Goal: Task Accomplishment & Management: Manage account settings

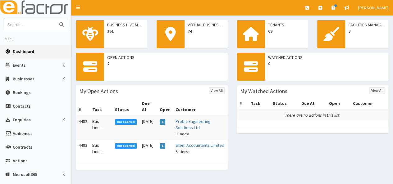
click at [41, 28] on input "text" at bounding box center [29, 24] width 52 height 11
type input "[PERSON_NAME]"
click at [55, 19] on button "submit" at bounding box center [61, 24] width 12 height 11
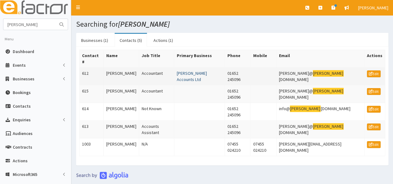
click at [192, 71] on link "Hornsby Accounts Ltd" at bounding box center [192, 77] width 30 height 12
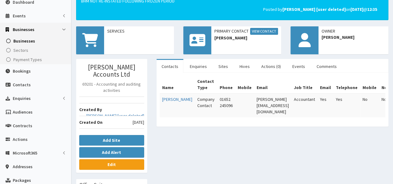
scroll to position [62, 0]
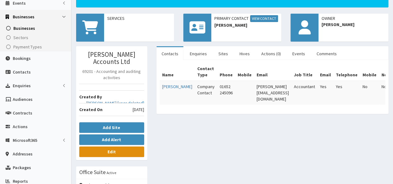
click at [129, 147] on link "Edit" at bounding box center [111, 152] width 65 height 11
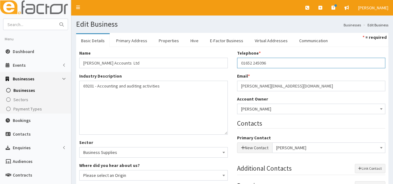
drag, startPoint x: 268, startPoint y: 62, endPoint x: 240, endPoint y: 62, distance: 28.3
click at [240, 62] on input "01652 245096" at bounding box center [311, 63] width 148 height 11
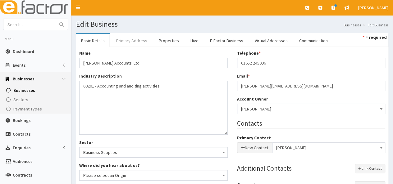
click at [136, 41] on link "Primary Address" at bounding box center [131, 40] width 41 height 13
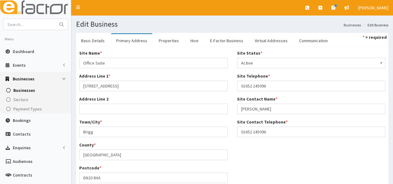
scroll to position [120, 0]
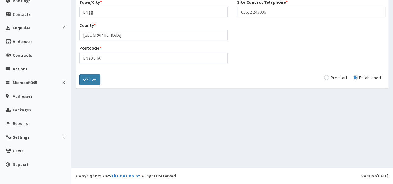
click at [94, 81] on button "Save" at bounding box center [89, 80] width 21 height 11
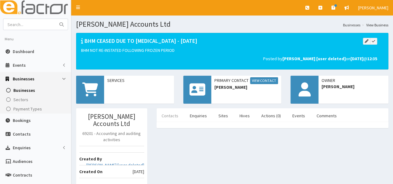
click at [167, 116] on link "Contacts" at bounding box center [170, 115] width 27 height 13
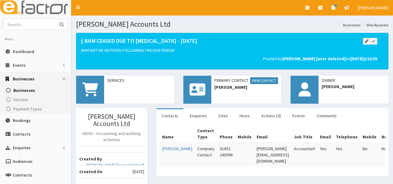
click at [43, 28] on input "text" at bounding box center [29, 24] width 52 height 11
type input "[PERSON_NAME]"
click at [55, 19] on button "submit" at bounding box center [61, 24] width 12 height 11
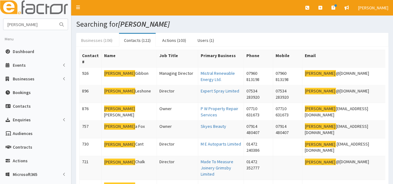
click at [91, 37] on link "Businesses (106)" at bounding box center [96, 40] width 41 height 13
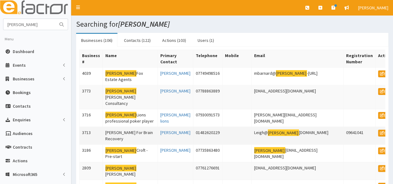
click at [118, 127] on td "P.A.U.L For Brain Recovery" at bounding box center [130, 136] width 55 height 18
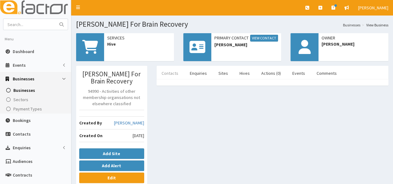
click at [169, 74] on link "Contacts" at bounding box center [170, 73] width 27 height 13
